Goal: Information Seeking & Learning: Learn about a topic

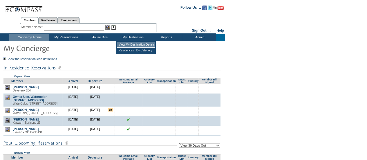
click at [126, 43] on td "View My Destination Details" at bounding box center [136, 45] width 38 height 6
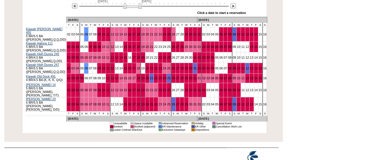
scroll to position [120, 0]
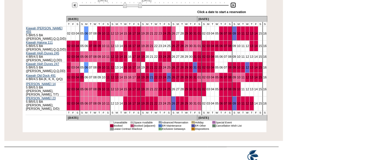
click at [233, 6] on img at bounding box center [233, 5] width 6 height 6
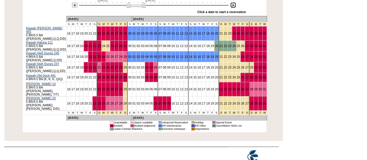
click at [129, 5] on img at bounding box center [136, 5] width 19 height 6
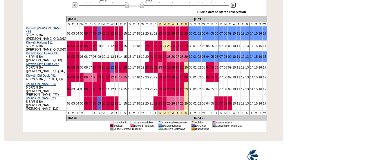
click at [128, 5] on img at bounding box center [134, 5] width 19 height 6
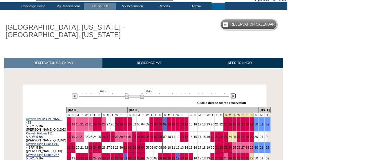
scroll to position [4, 0]
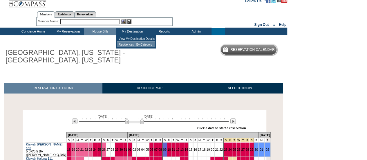
click at [128, 44] on td "Residences : By Category" at bounding box center [136, 45] width 38 height 6
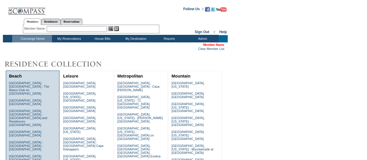
scroll to position [116, 0]
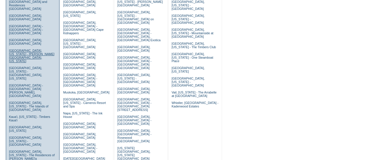
click at [13, 49] on link "Emerald Coast, Florida - Rosemary Beach, Florida" at bounding box center [32, 56] width 46 height 14
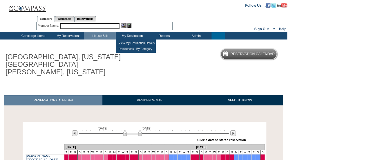
click at [122, 46] on td "Residences : By Category" at bounding box center [136, 49] width 38 height 6
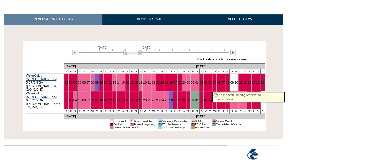
scroll to position [74, 0]
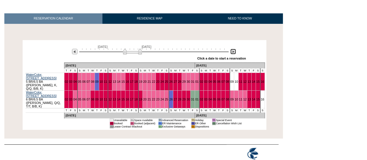
click at [232, 52] on img at bounding box center [233, 52] width 6 height 6
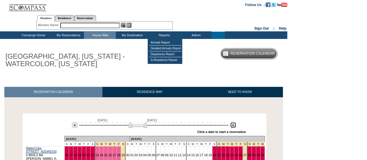
scroll to position [0, 0]
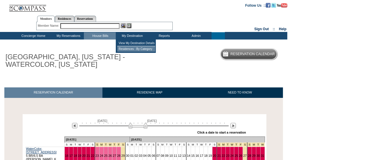
click at [142, 50] on td "Residences : By Category" at bounding box center [136, 49] width 38 height 6
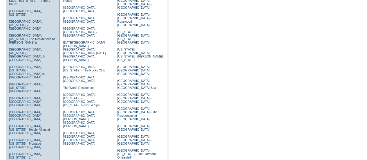
scroll to position [348, 0]
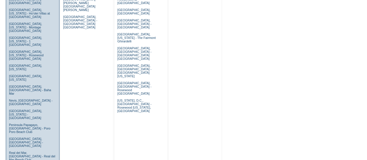
click at [32, 145] on td "[GEOGRAPHIC_DATA], [GEOGRAPHIC_DATA] - The Abaco Club on [GEOGRAPHIC_DATA] [GEO…" at bounding box center [33, 13] width 50 height 563
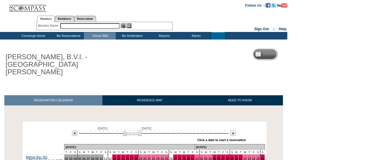
scroll to position [111, 0]
